Goal: Navigation & Orientation: Find specific page/section

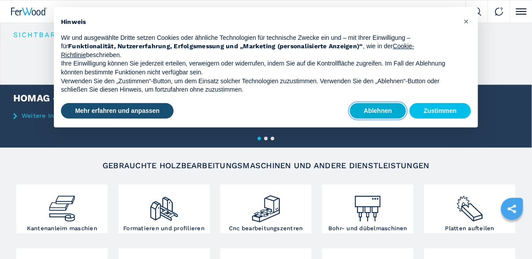
click at [378, 114] on button "Ablehnen" at bounding box center [378, 111] width 57 height 16
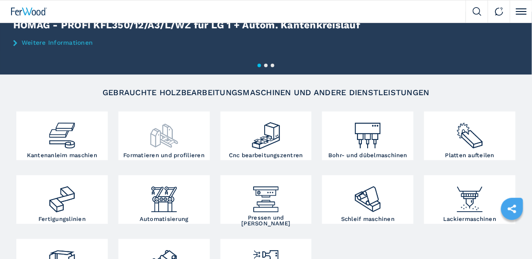
scroll to position [79, 0]
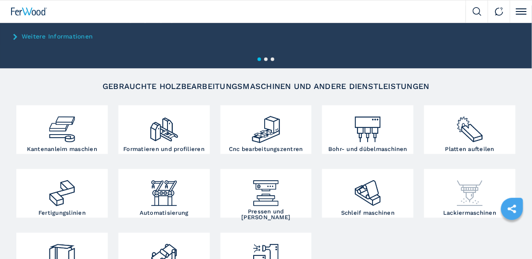
click at [496, 204] on div at bounding box center [470, 189] width 87 height 37
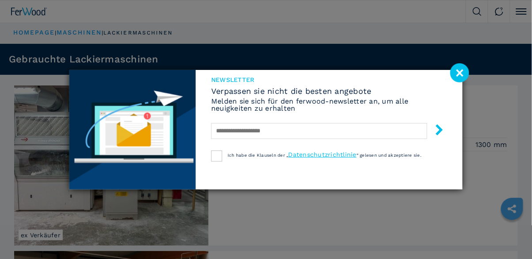
click at [458, 68] on image at bounding box center [460, 72] width 19 height 19
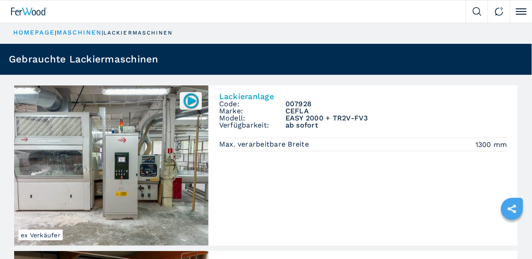
click at [472, 12] on li at bounding box center [477, 11] width 22 height 22
select select "**********"
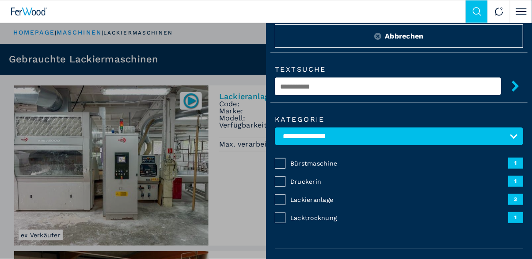
click at [36, 12] on img at bounding box center [29, 12] width 36 height 8
